Goal: Obtain resource: Download file/media

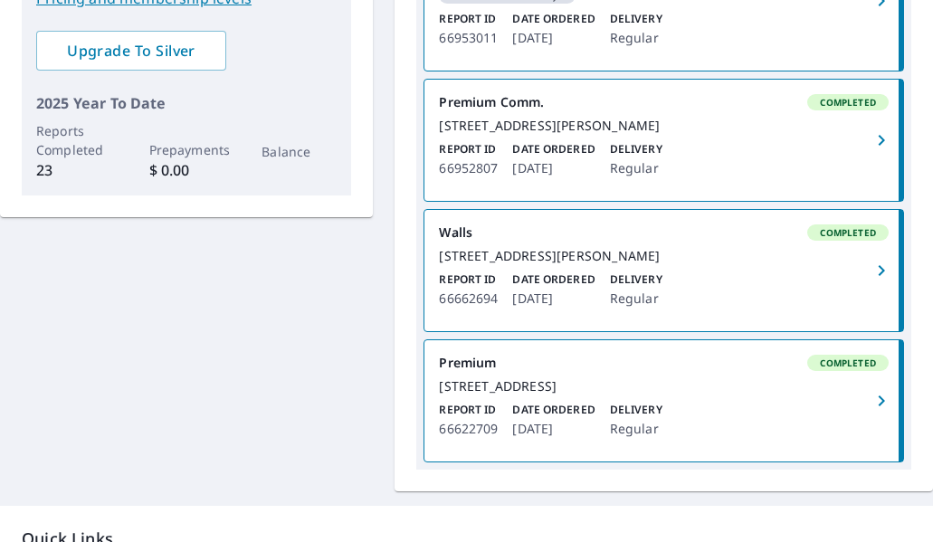
scroll to position [543, 0]
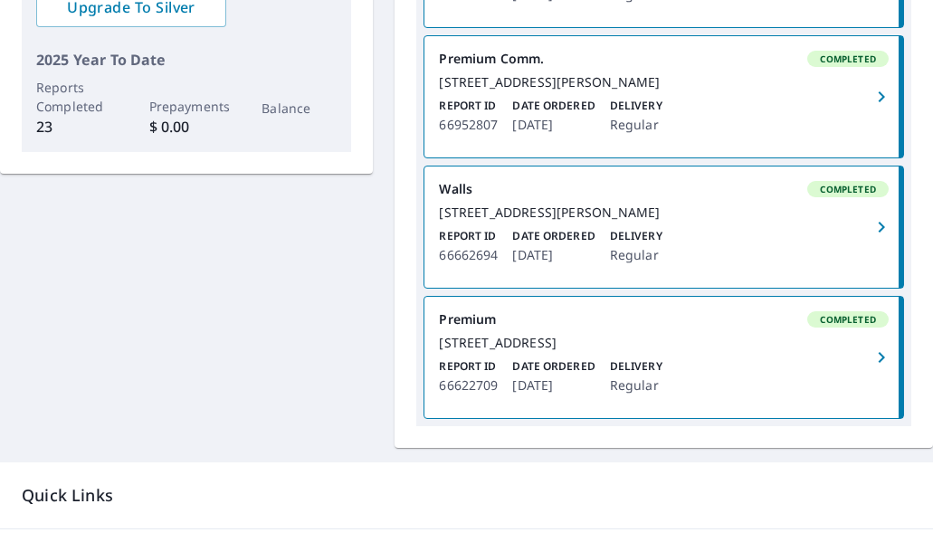
click at [720, 221] on div "[STREET_ADDRESS][PERSON_NAME]" at bounding box center [664, 212] width 450 height 16
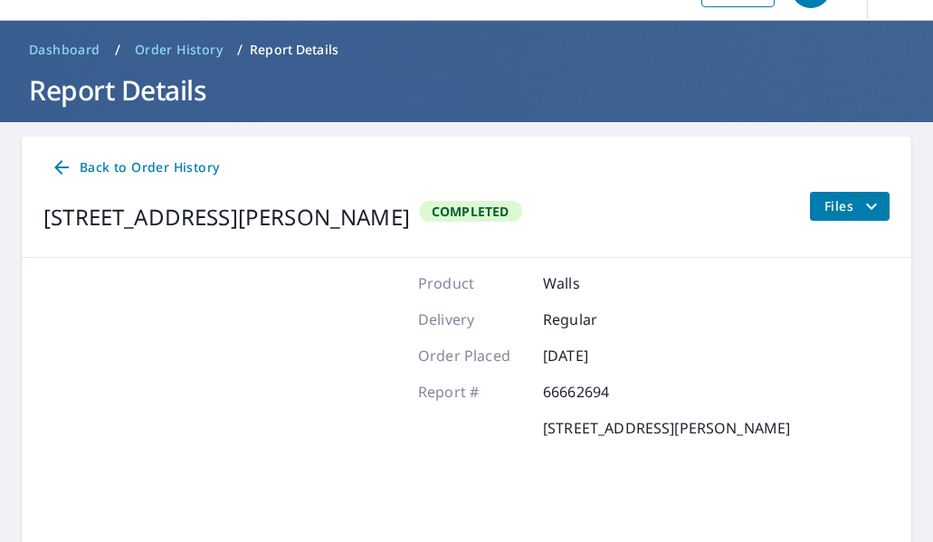
scroll to position [136, 0]
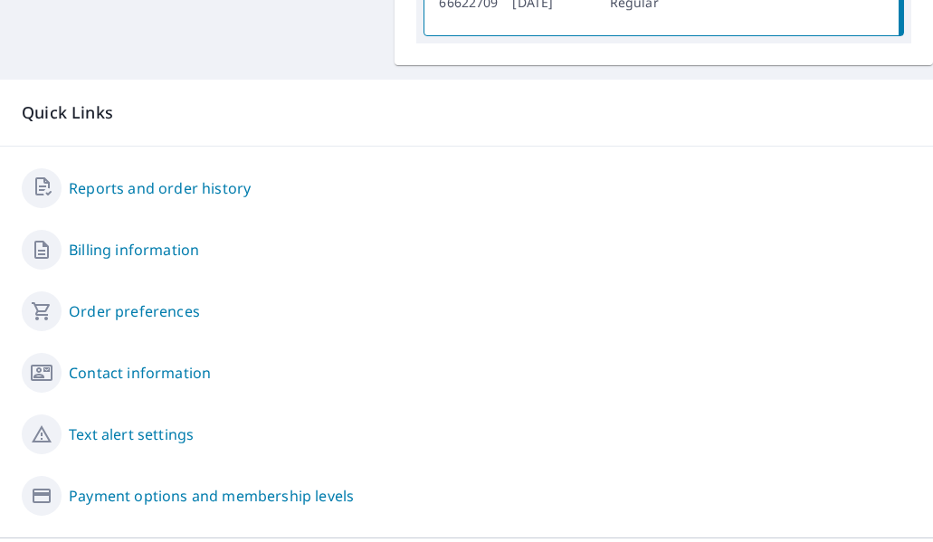
scroll to position [950, 0]
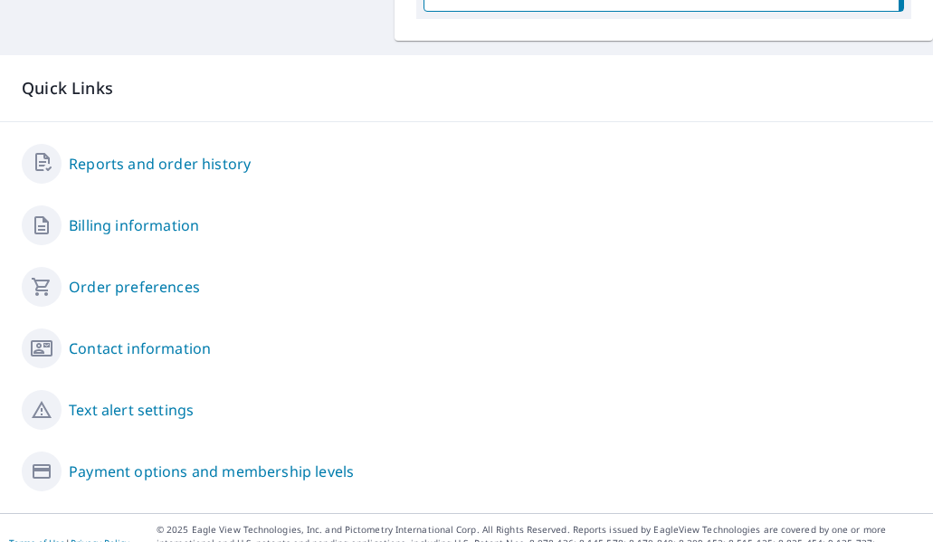
click at [210, 175] on link "Reports and order history" at bounding box center [160, 164] width 182 height 22
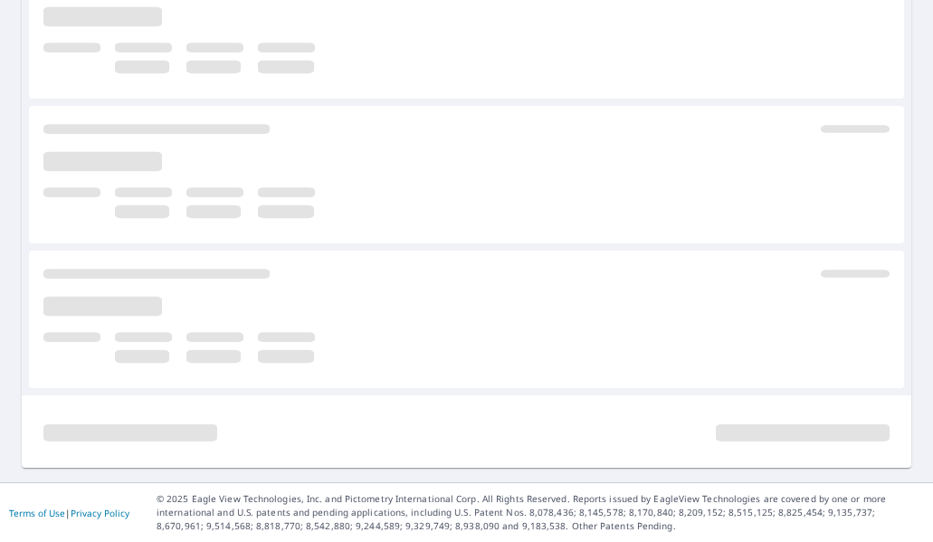
scroll to position [663, 0]
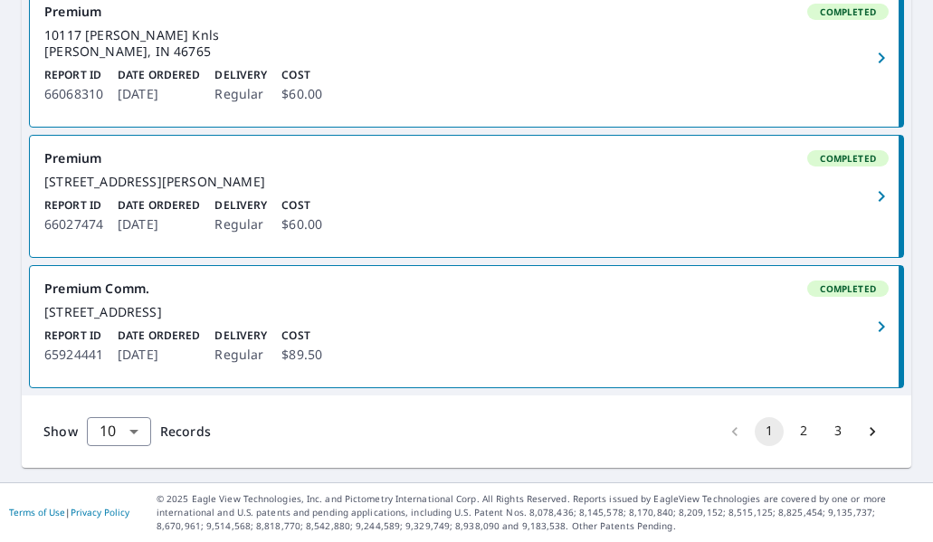
scroll to position [1500, 0]
click at [791, 431] on button "2" at bounding box center [803, 431] width 29 height 29
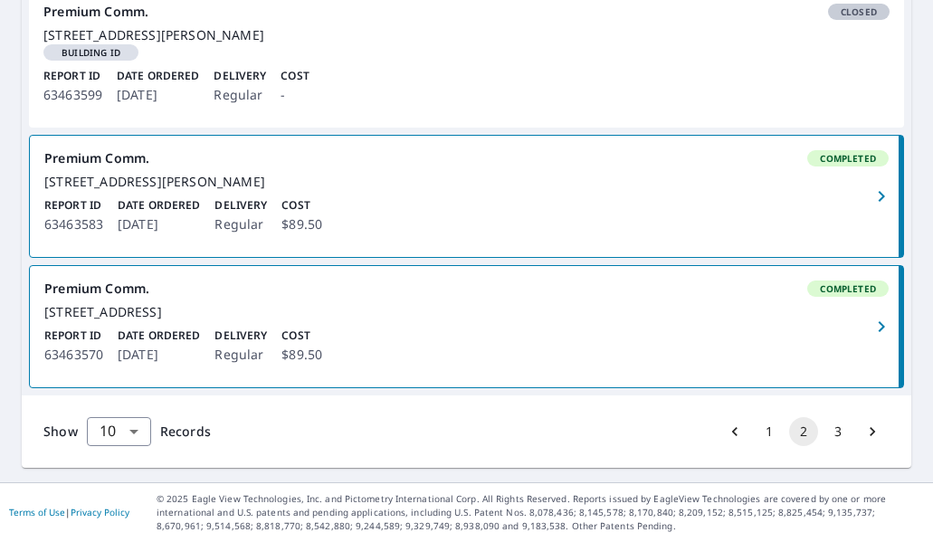
scroll to position [1517, 0]
click at [726, 428] on icon "Go to previous page" at bounding box center [735, 432] width 18 height 18
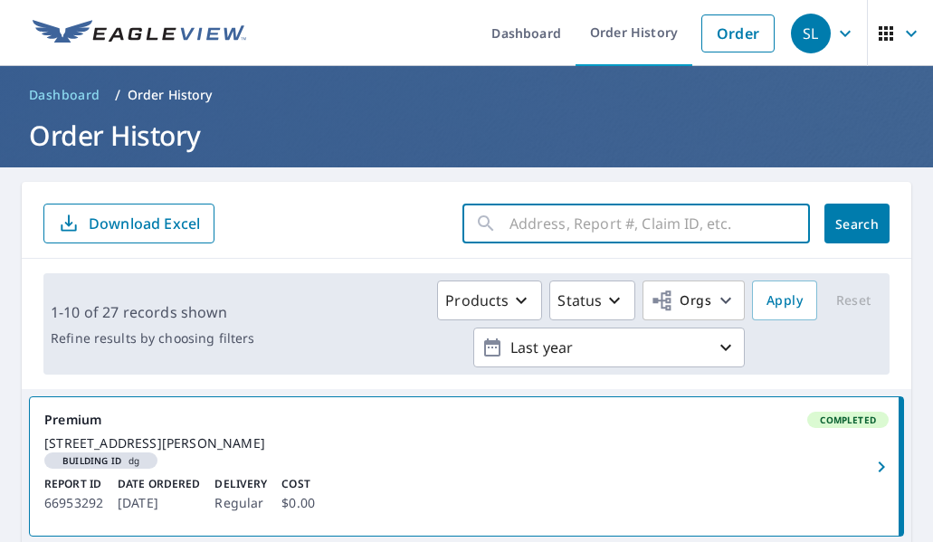
click at [510, 222] on input "text" at bounding box center [659, 223] width 300 height 51
type input "[STREET_ADDRESS][PERSON_NAME][US_STATE]"
click at [856, 227] on span "Search" at bounding box center [857, 223] width 36 height 17
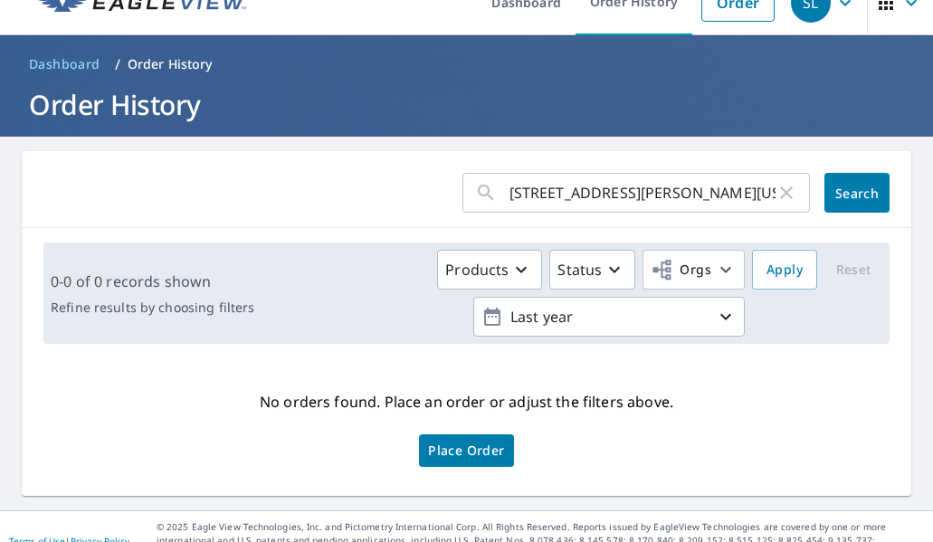
scroll to position [59, 0]
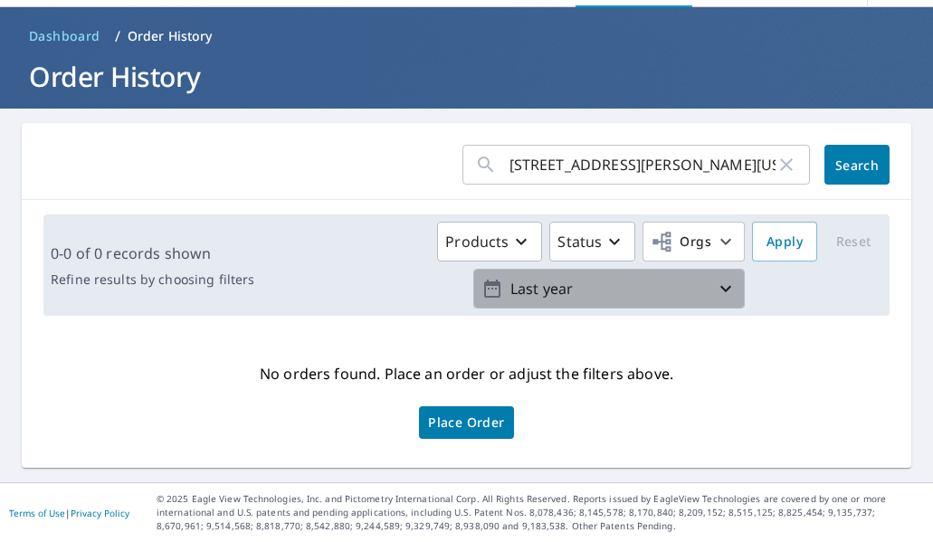
click at [715, 284] on icon "button" at bounding box center [726, 289] width 22 height 22
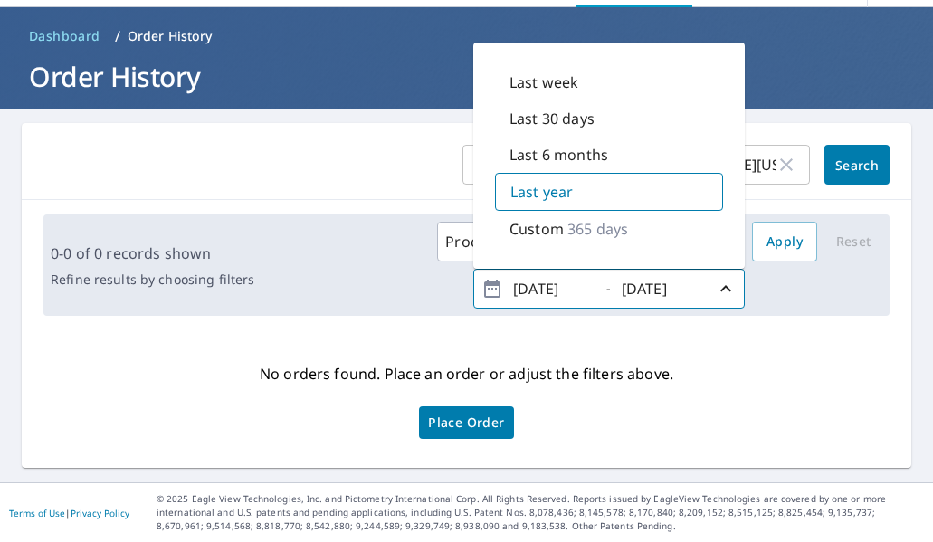
click at [584, 151] on p "Last 6 months" at bounding box center [558, 155] width 99 height 22
type input "[DATE]"
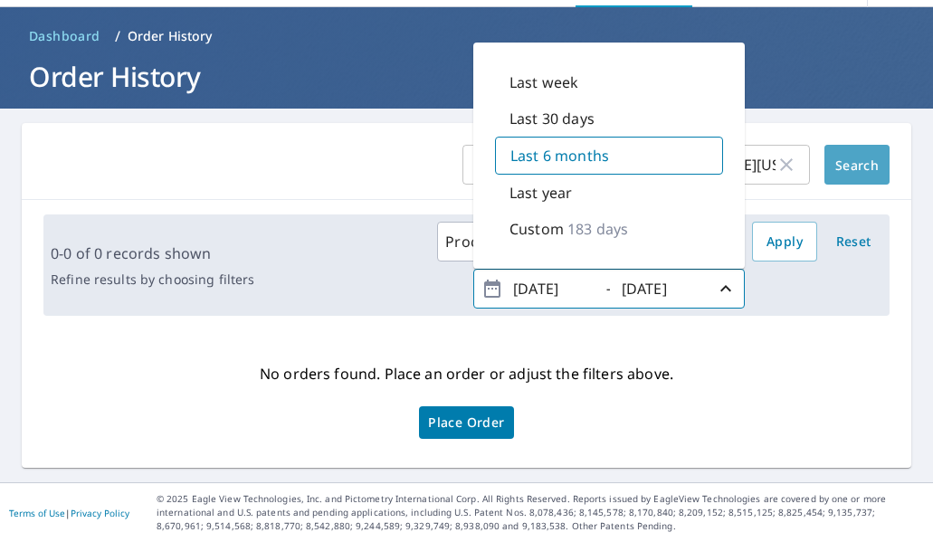
click at [839, 167] on span "Search" at bounding box center [857, 165] width 36 height 17
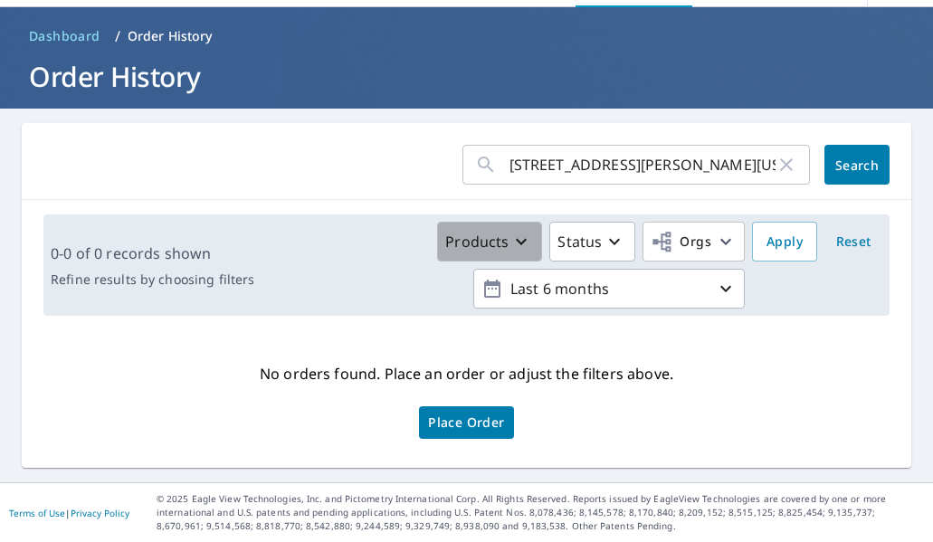
click at [523, 244] on button "Products" at bounding box center [489, 242] width 105 height 40
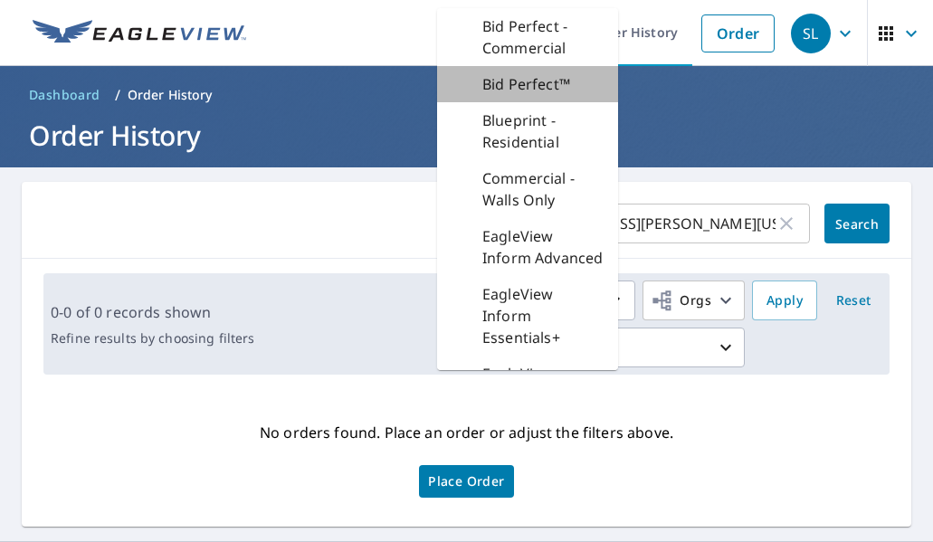
click at [541, 86] on p "Bid Perfect™" at bounding box center [526, 84] width 88 height 22
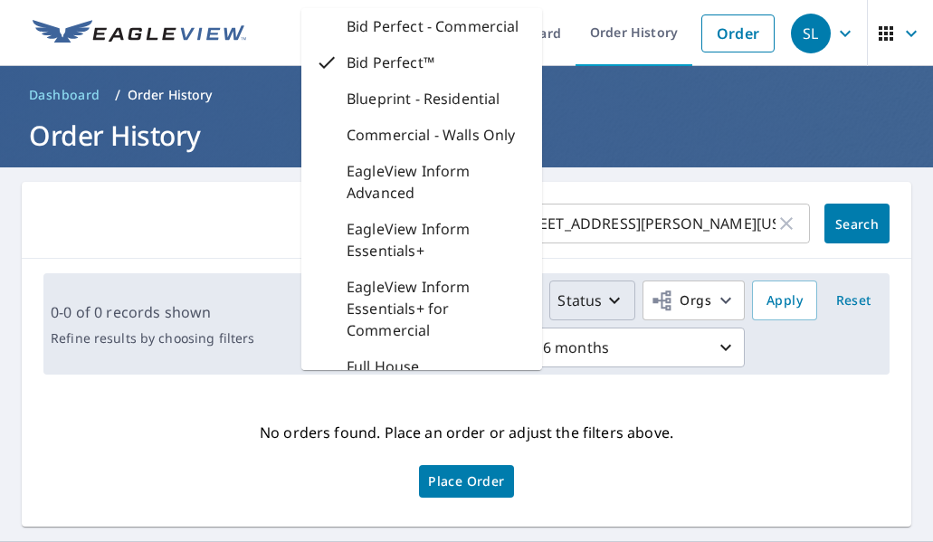
click at [606, 288] on button "Status" at bounding box center [592, 300] width 86 height 40
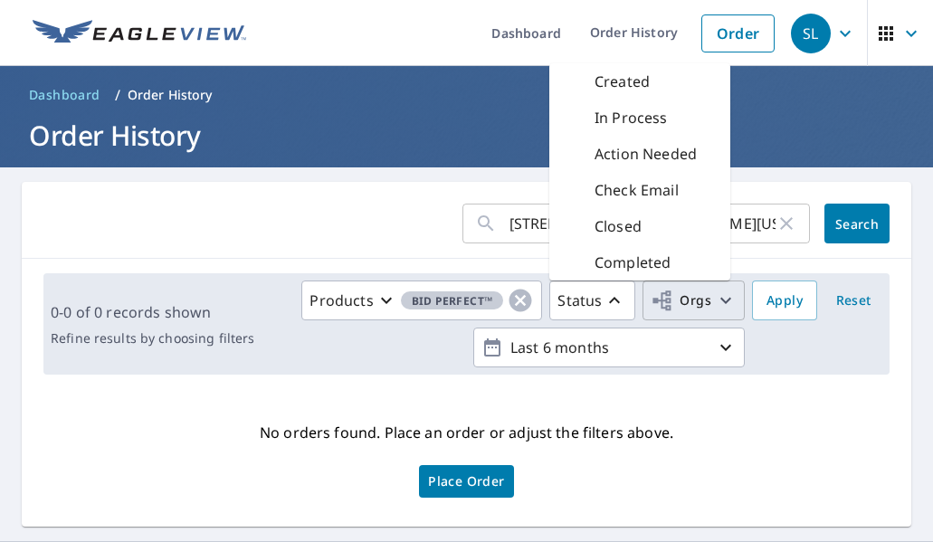
click at [697, 305] on span "Orgs" at bounding box center [681, 301] width 61 height 23
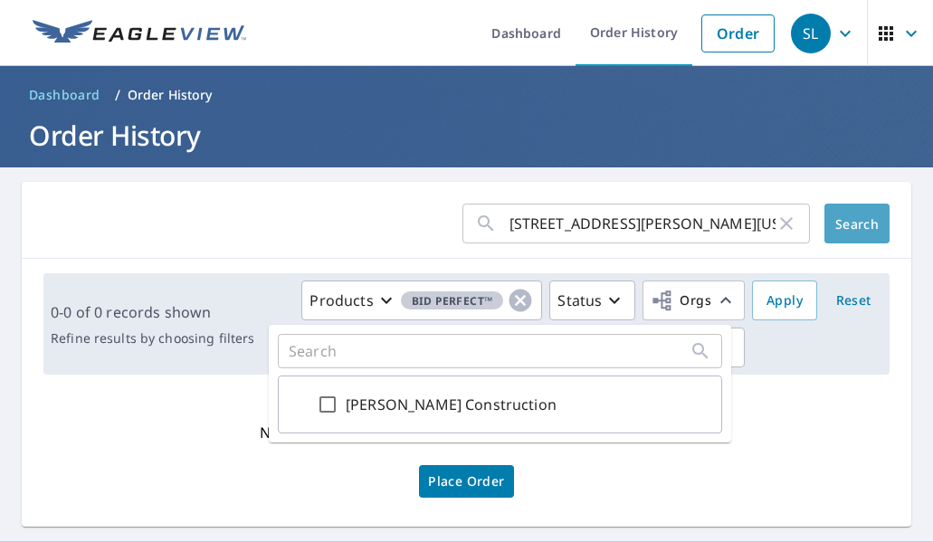
click at [839, 227] on span "Search" at bounding box center [857, 223] width 36 height 17
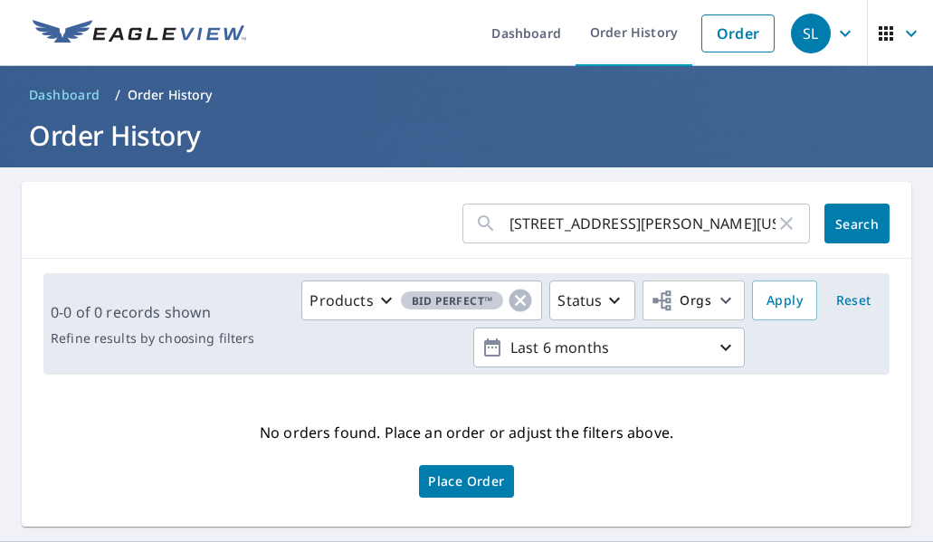
scroll to position [59, 0]
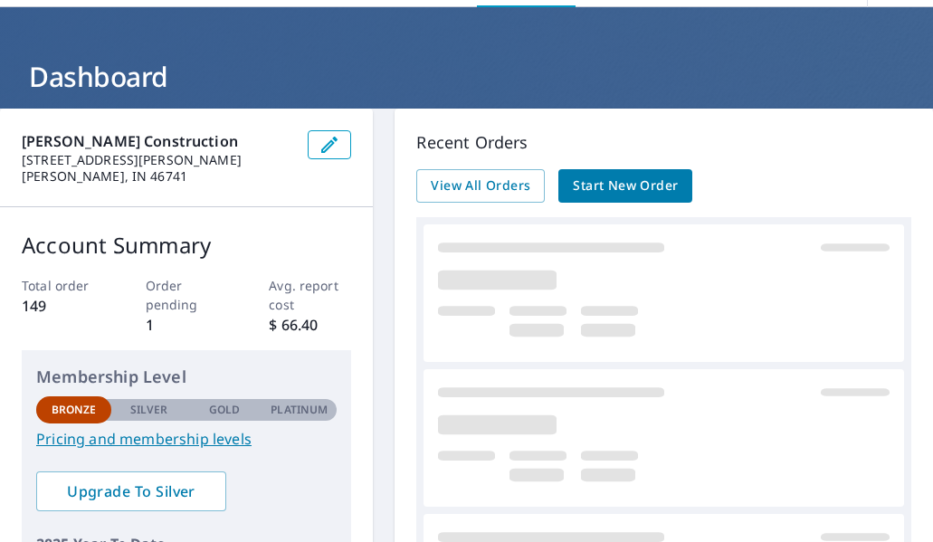
scroll to position [90, 0]
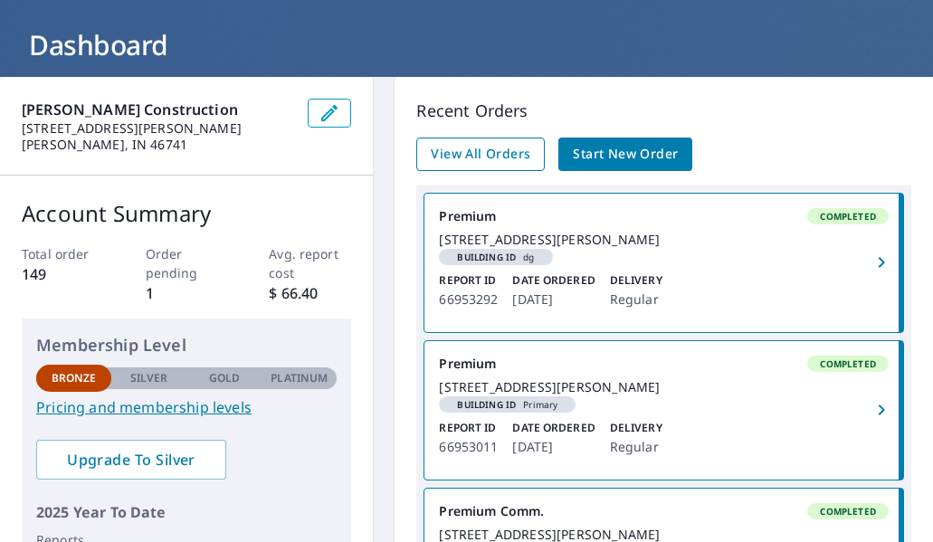
click at [480, 154] on span "View All Orders" at bounding box center [481, 154] width 100 height 23
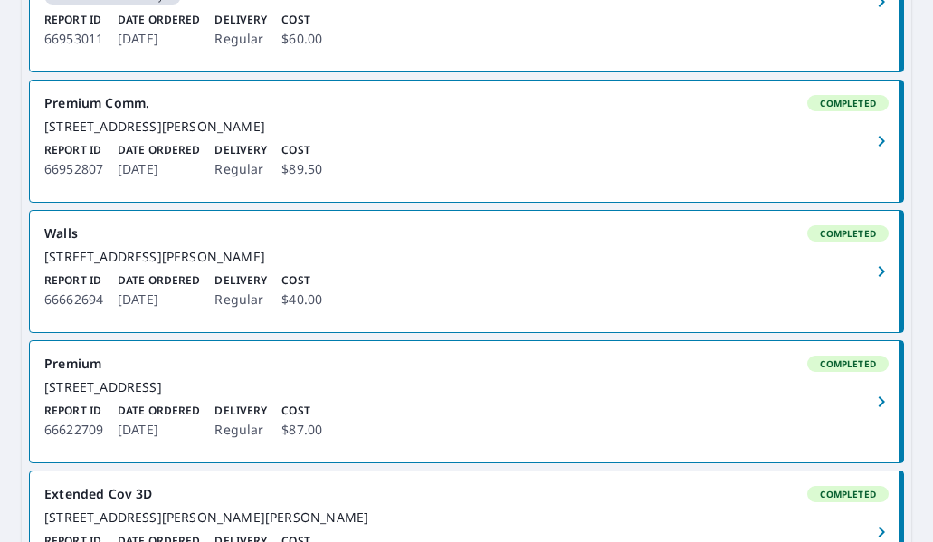
scroll to position [633, 0]
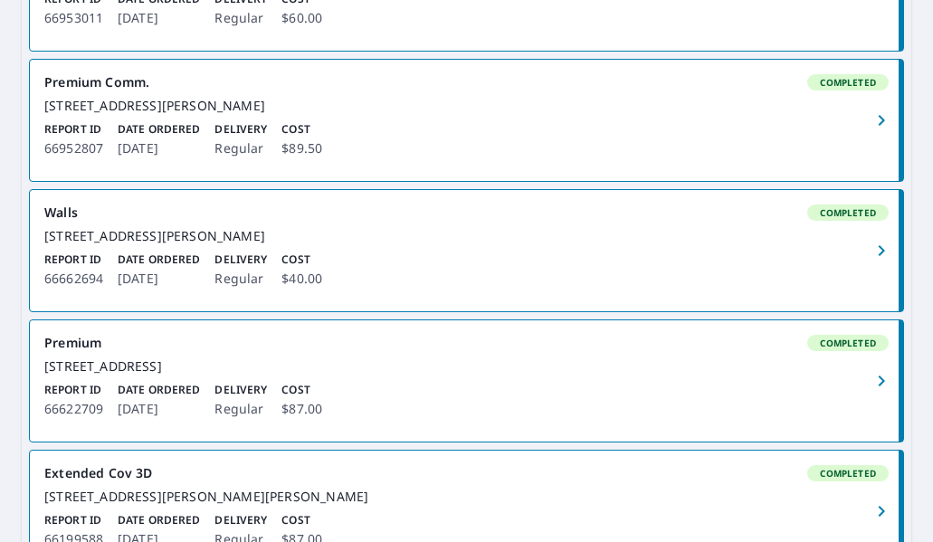
click at [443, 290] on div "Report ID 66662694 Date Ordered Jul 29, 2025 Delivery Regular Cost $40.00" at bounding box center [466, 271] width 844 height 38
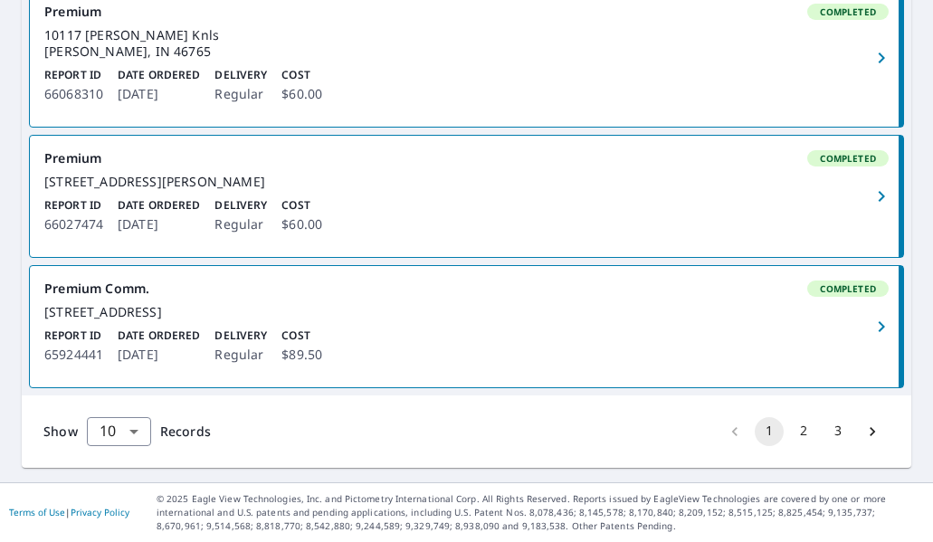
scroll to position [1500, 0]
click at [792, 422] on button "2" at bounding box center [803, 431] width 29 height 29
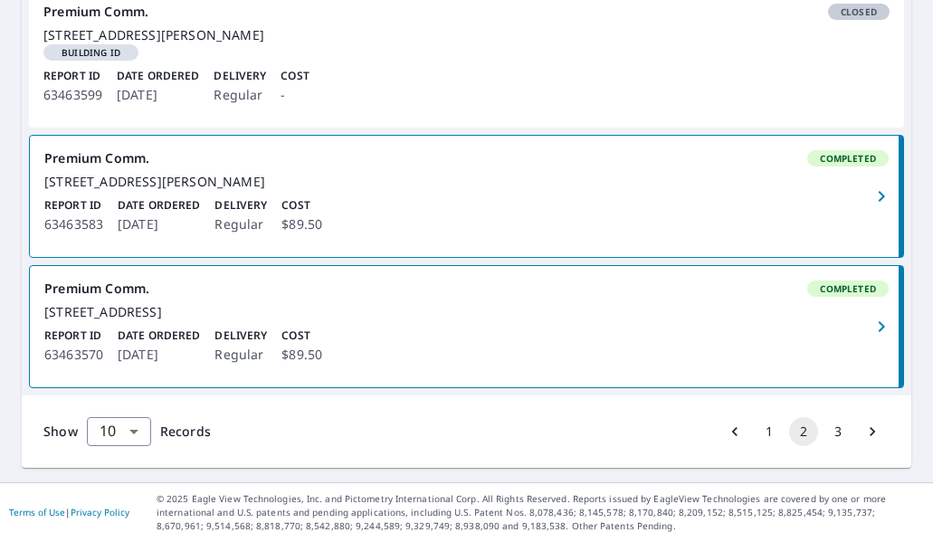
scroll to position [1517, 0]
click at [823, 429] on button "3" at bounding box center [837, 431] width 29 height 29
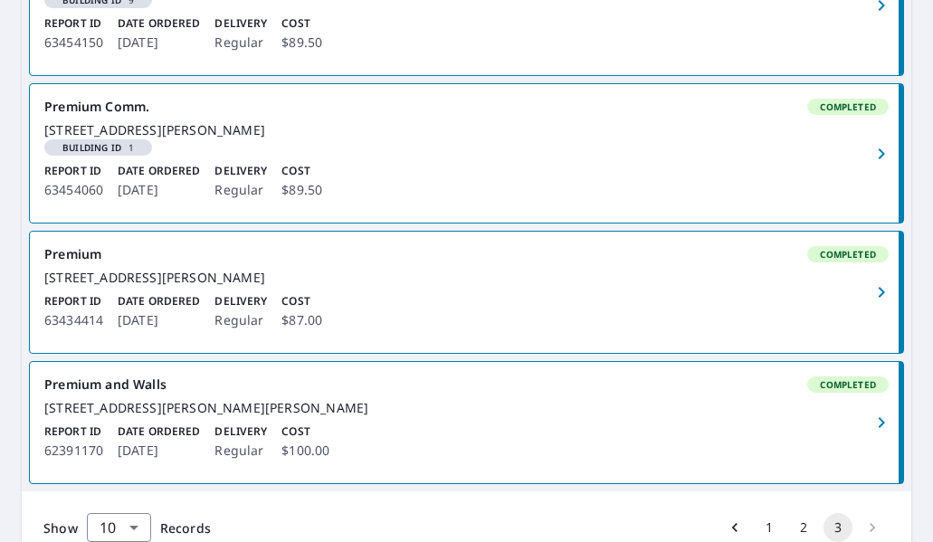
scroll to position [905, 0]
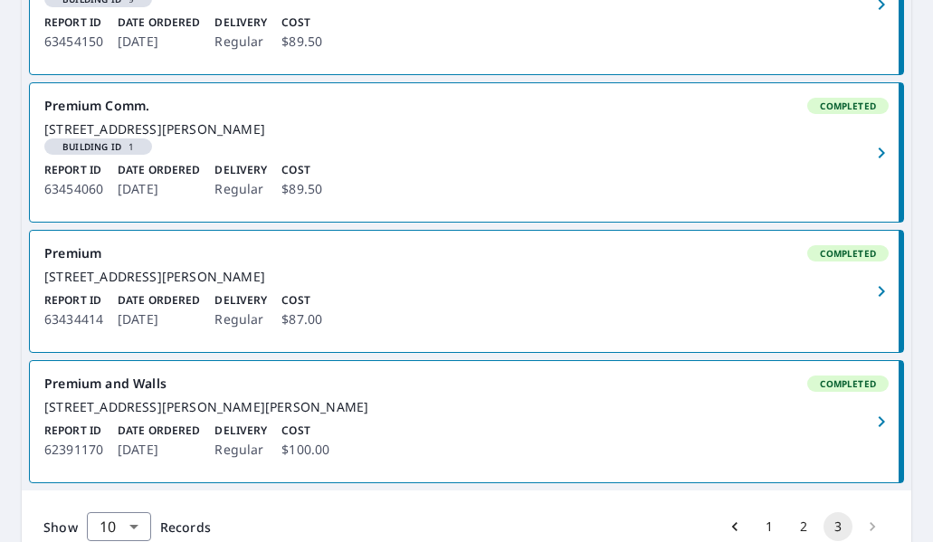
click at [470, 285] on div "[STREET_ADDRESS][PERSON_NAME]" at bounding box center [466, 277] width 844 height 16
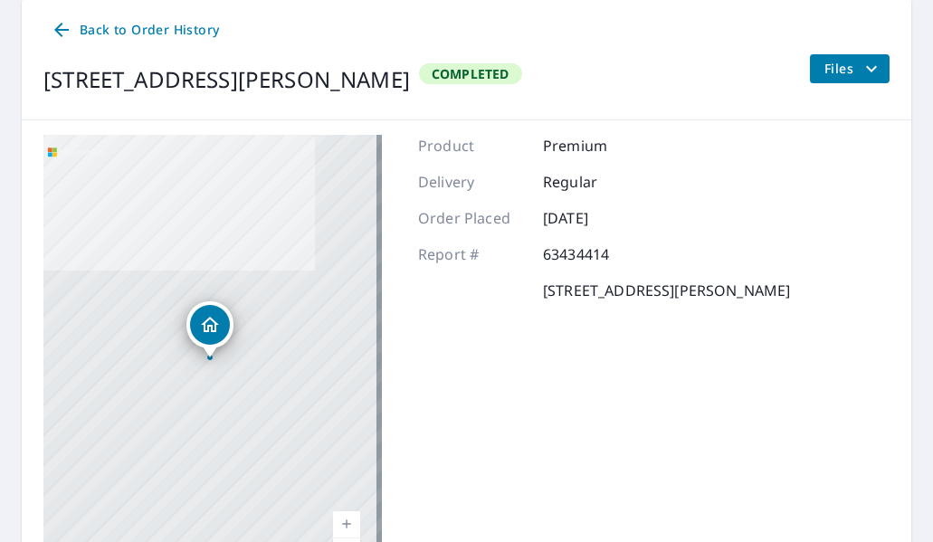
scroll to position [136, 0]
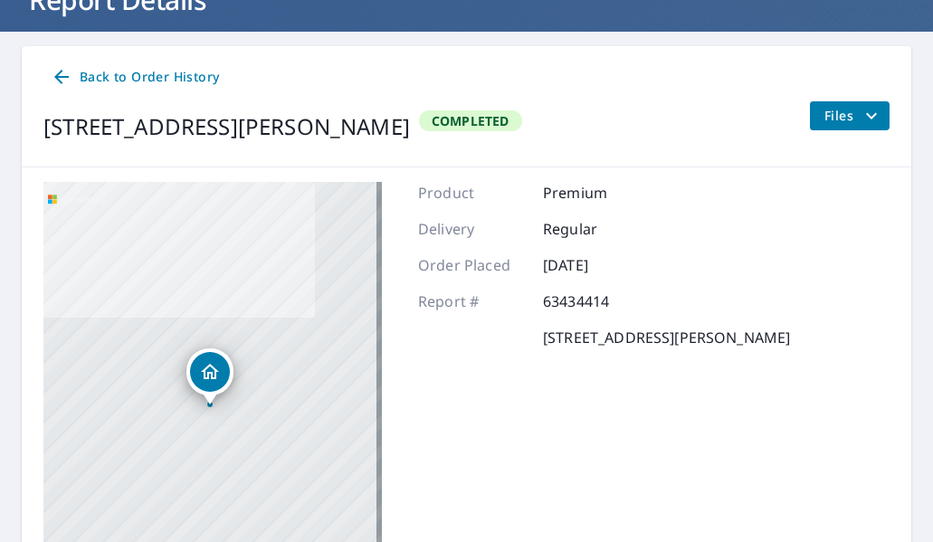
click at [866, 116] on icon "filesDropdownBtn-63434414" at bounding box center [871, 115] width 11 height 6
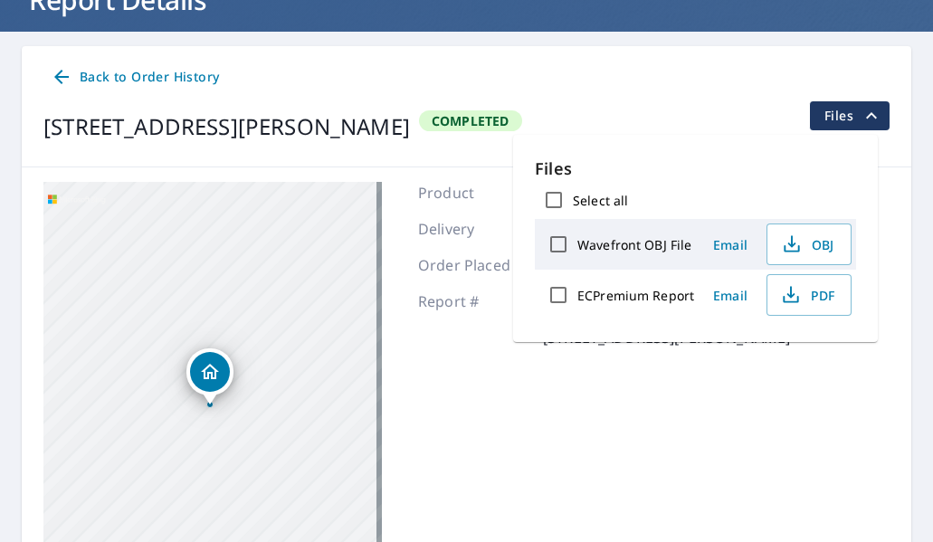
click at [654, 294] on label "ECPremium Report" at bounding box center [635, 295] width 117 height 17
click at [577, 294] on input "ECPremium Report" at bounding box center [558, 295] width 38 height 38
checkbox input "true"
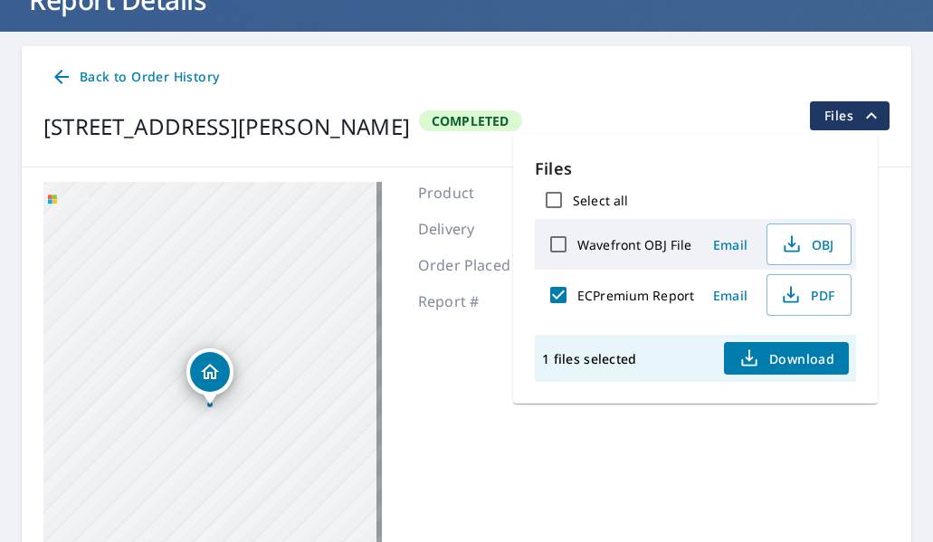
click at [792, 357] on span "Download" at bounding box center [786, 358] width 96 height 22
